Goal: Task Accomplishment & Management: Use online tool/utility

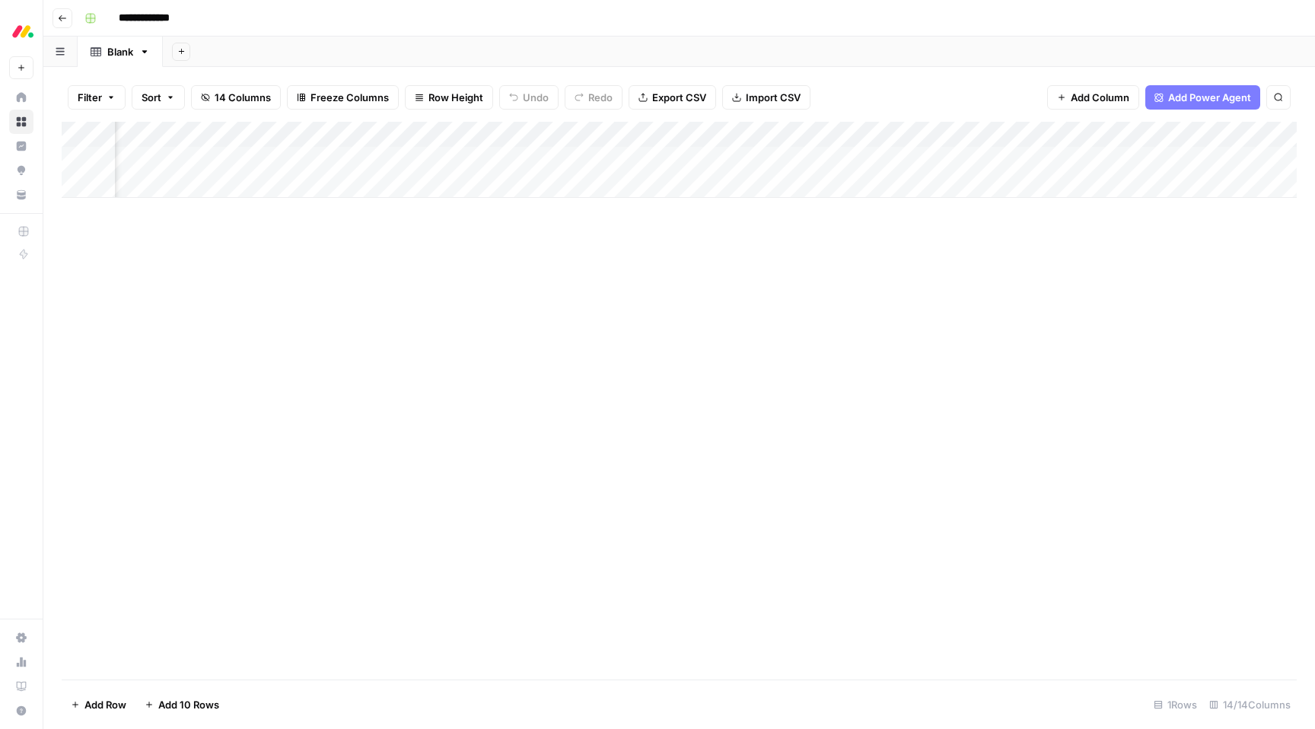
scroll to position [0, 689]
click at [400, 164] on div "Add Column" at bounding box center [679, 160] width 1235 height 76
click at [667, 142] on div "Add Column" at bounding box center [679, 160] width 1235 height 76
click at [661, 253] on div "Add Column" at bounding box center [679, 401] width 1235 height 558
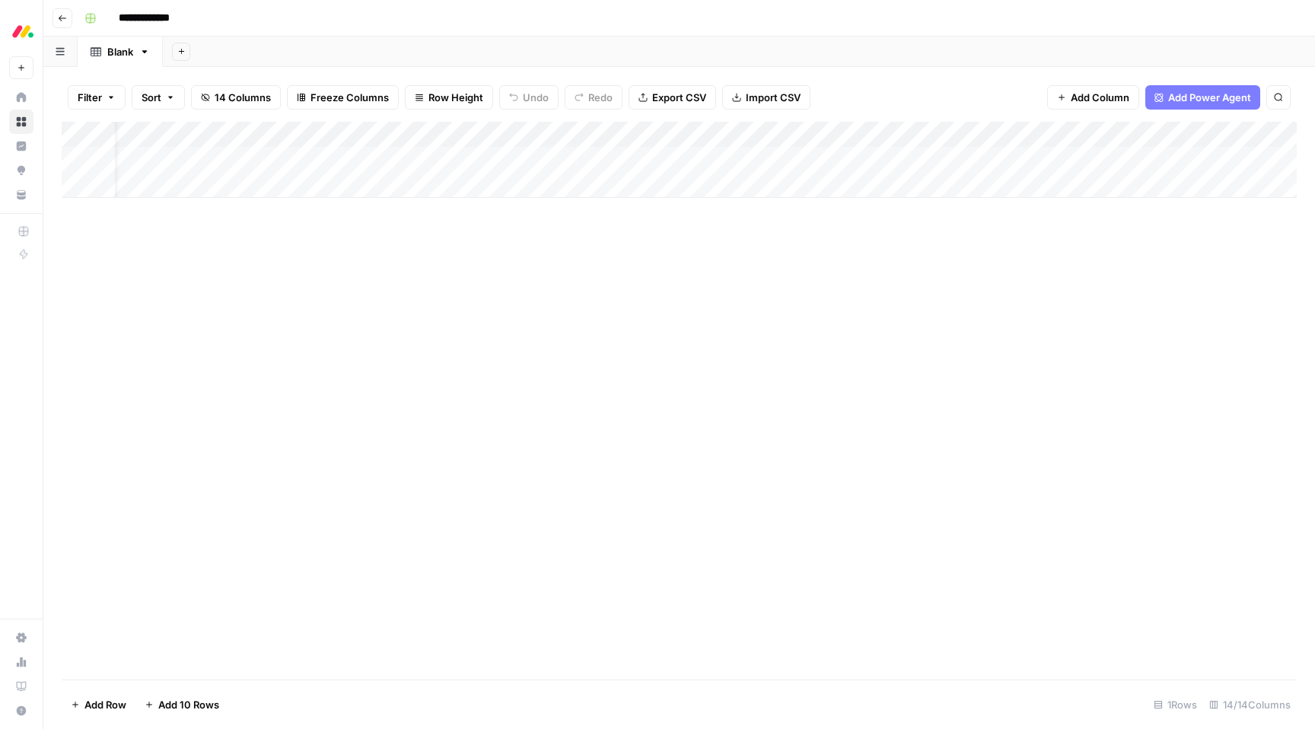
scroll to position [0, 0]
click at [820, 135] on div "Add Column" at bounding box center [679, 160] width 1235 height 76
click at [942, 193] on div "Add Column" at bounding box center [679, 160] width 1235 height 76
click at [838, 298] on div "Add Column" at bounding box center [679, 401] width 1235 height 558
click at [607, 282] on div "Add Column" at bounding box center [679, 401] width 1235 height 558
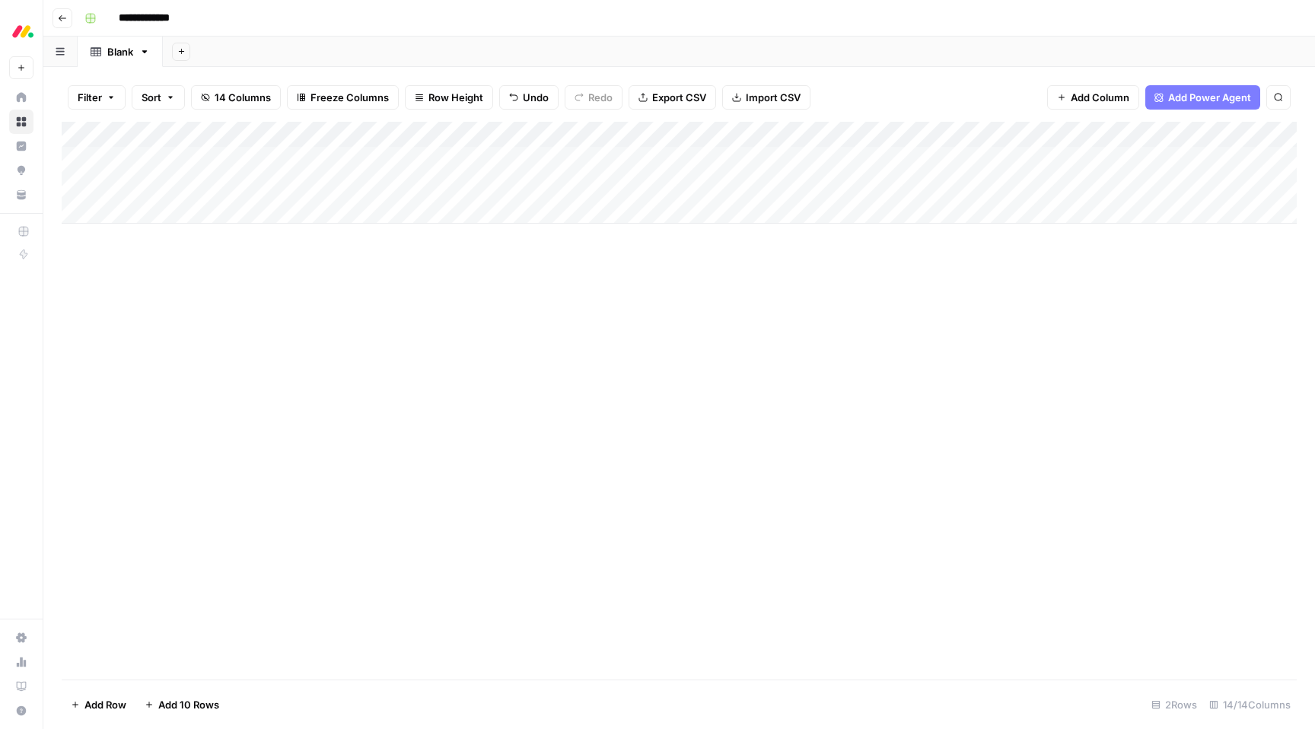
click at [1035, 132] on div "Add Column" at bounding box center [679, 173] width 1235 height 102
click at [998, 248] on div "Add Column" at bounding box center [679, 401] width 1235 height 558
click at [1030, 135] on div "Add Column" at bounding box center [679, 173] width 1235 height 102
click at [1038, 245] on div "Add Column" at bounding box center [679, 401] width 1235 height 558
click at [306, 315] on div "Add Column" at bounding box center [679, 401] width 1235 height 558
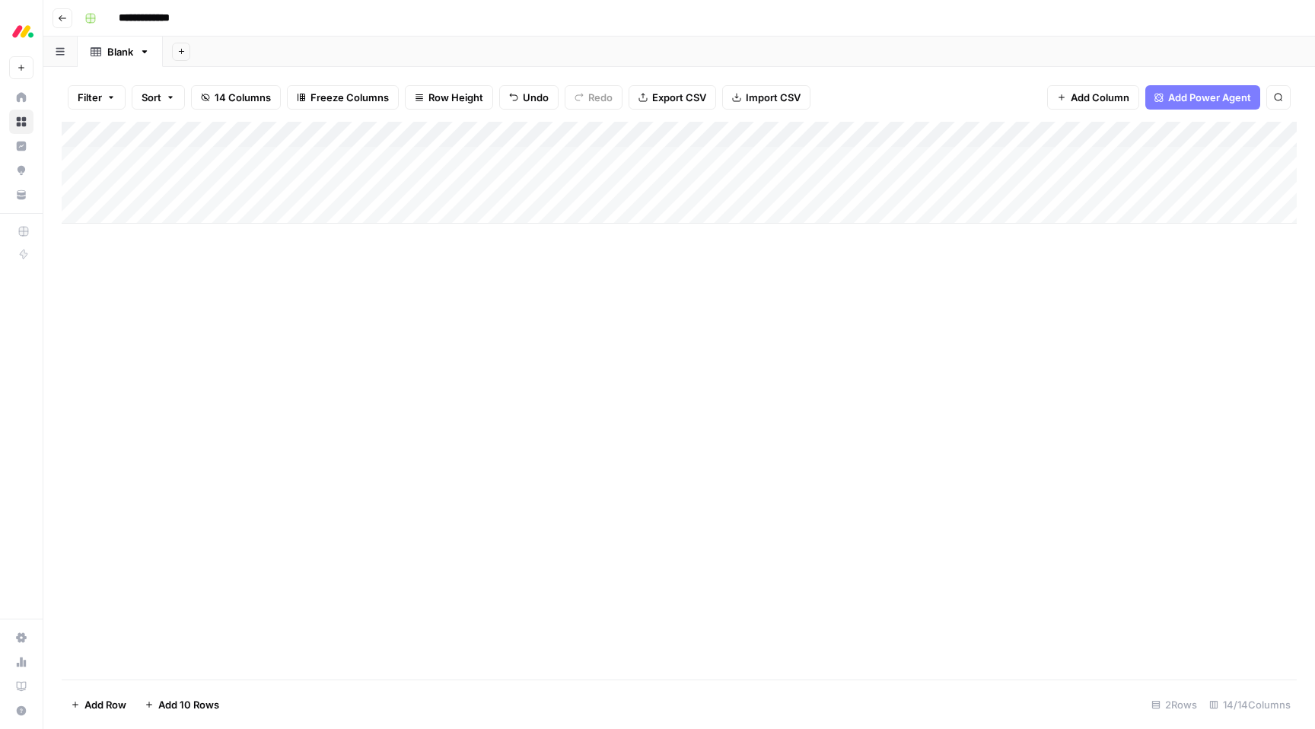
click at [329, 308] on div "Add Column" at bounding box center [679, 401] width 1235 height 558
